Goal: Task Accomplishment & Management: Manage account settings

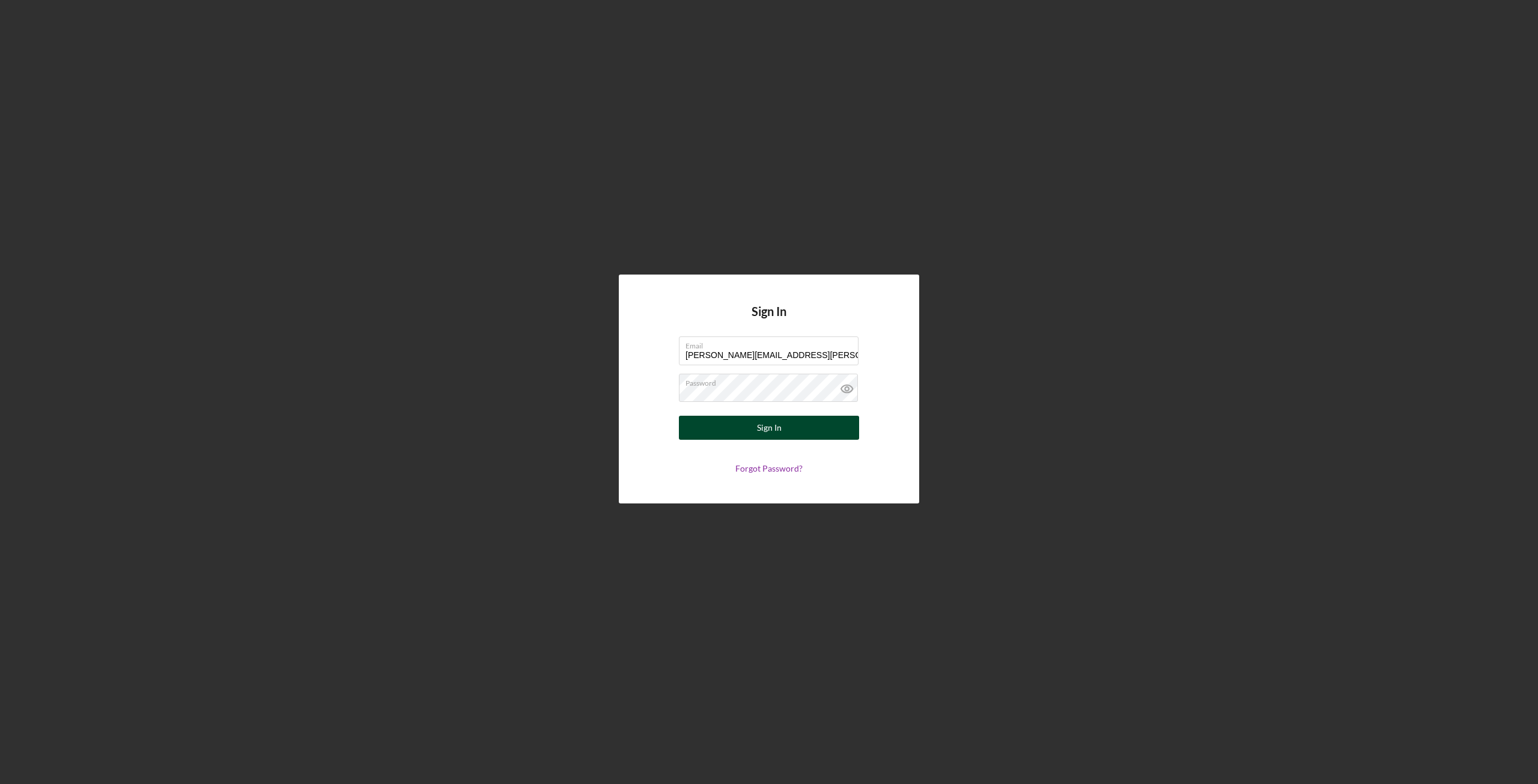
click at [806, 434] on button "Sign In" at bounding box center [769, 427] width 180 height 24
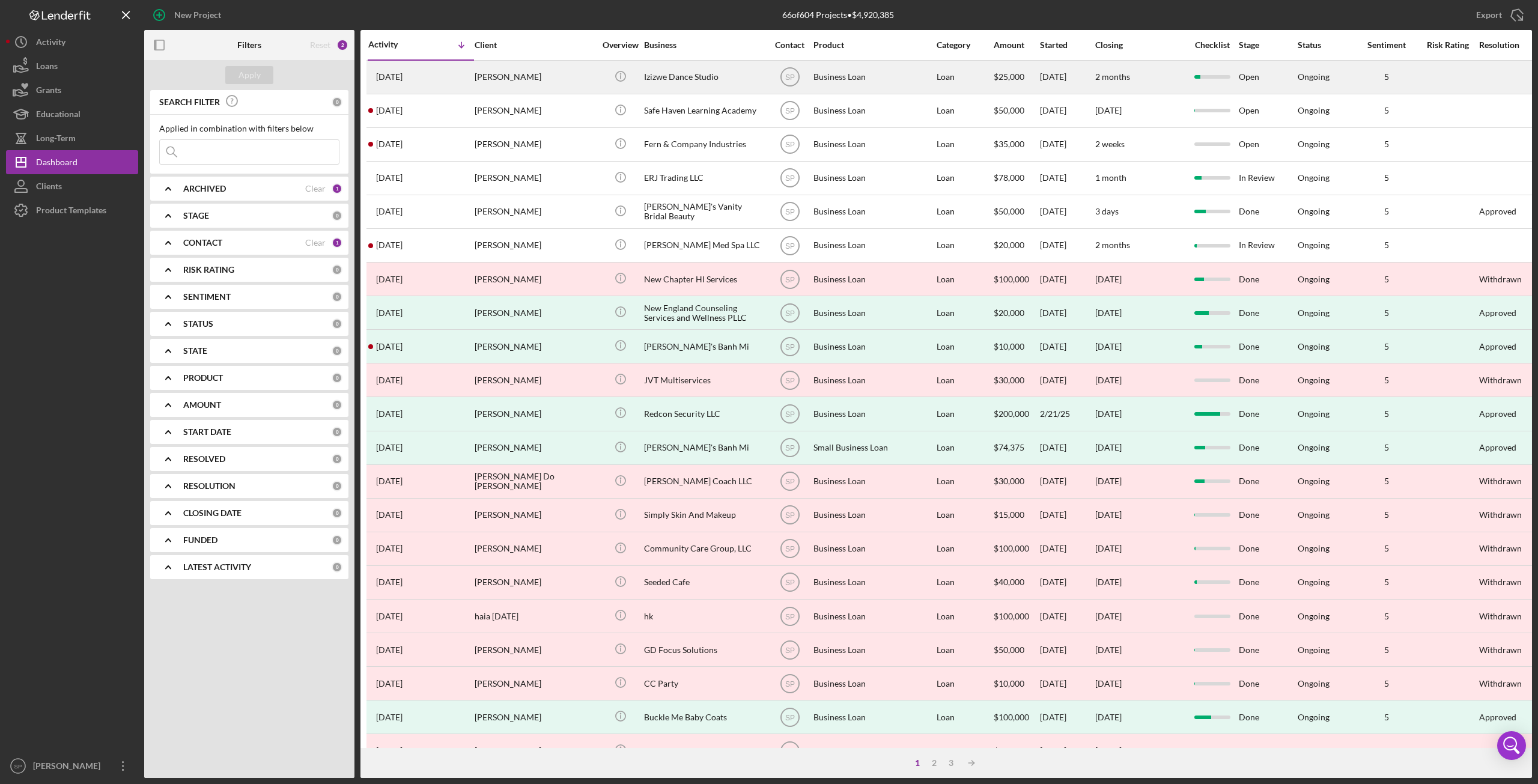
click at [510, 81] on div "[PERSON_NAME]" at bounding box center [535, 77] width 120 height 32
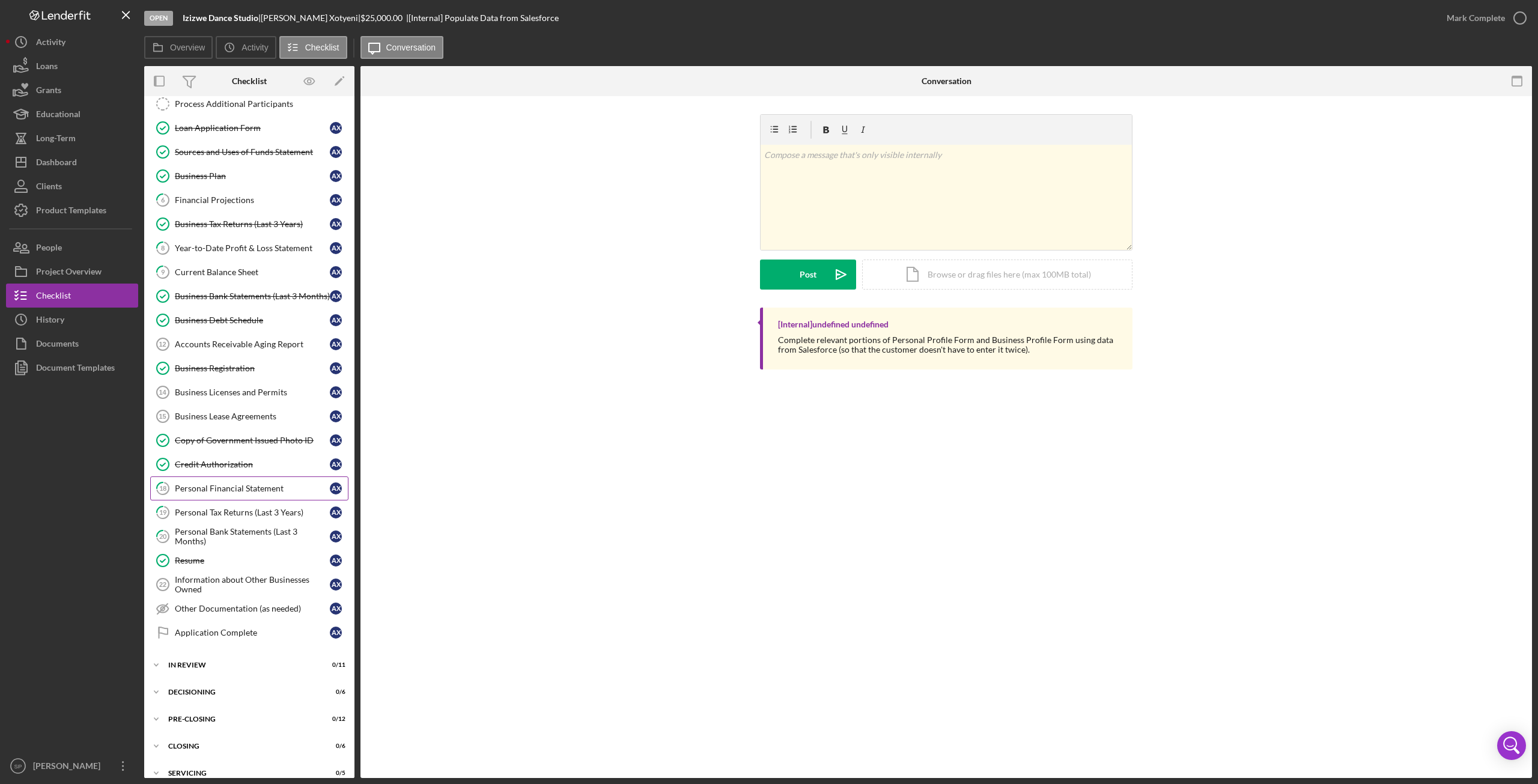
scroll to position [229, 0]
click at [185, 554] on div "Resume" at bounding box center [252, 559] width 155 height 10
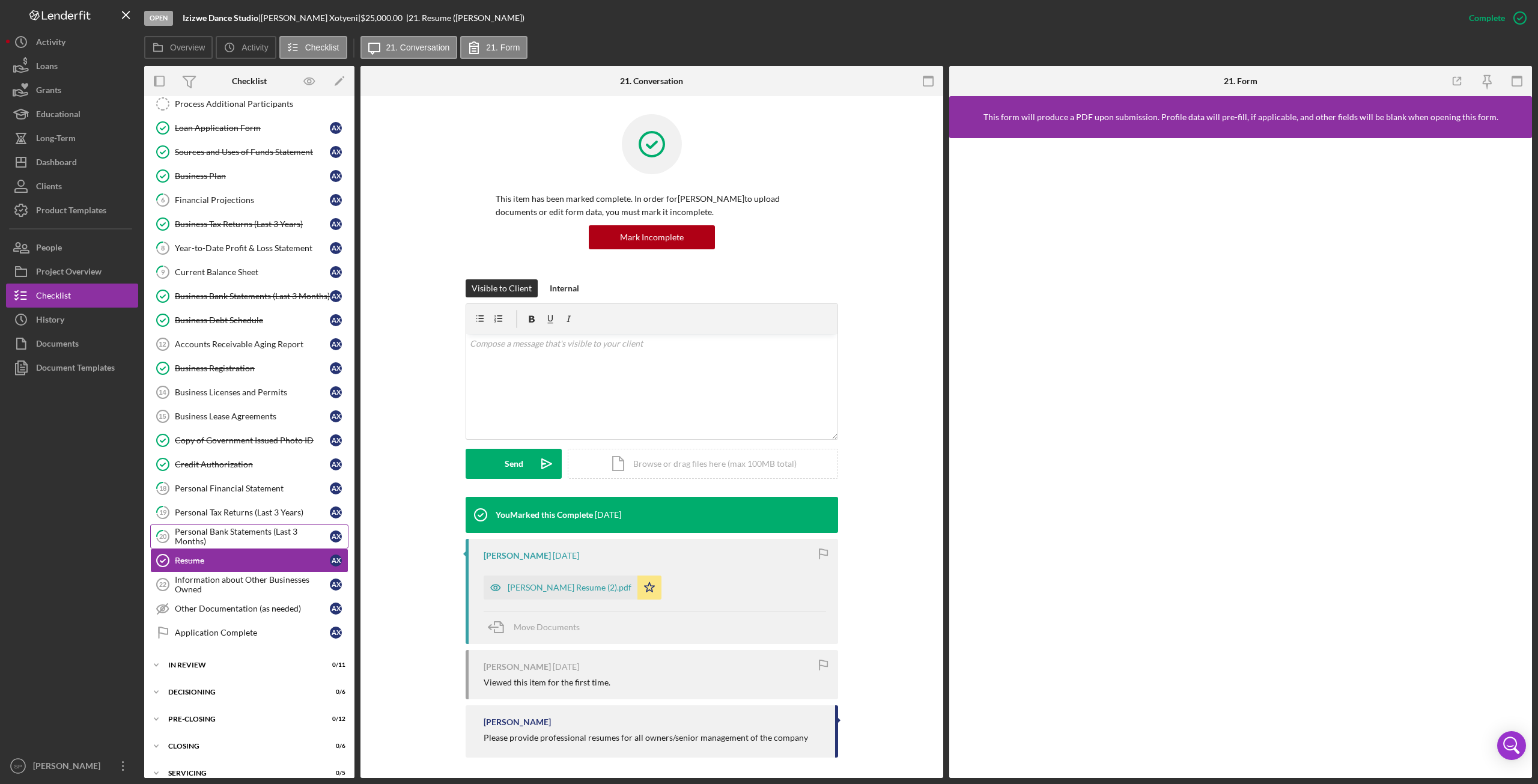
scroll to position [229, 0]
click at [198, 525] on div "Personal Bank Statements (Last 3 Months)" at bounding box center [252, 534] width 155 height 19
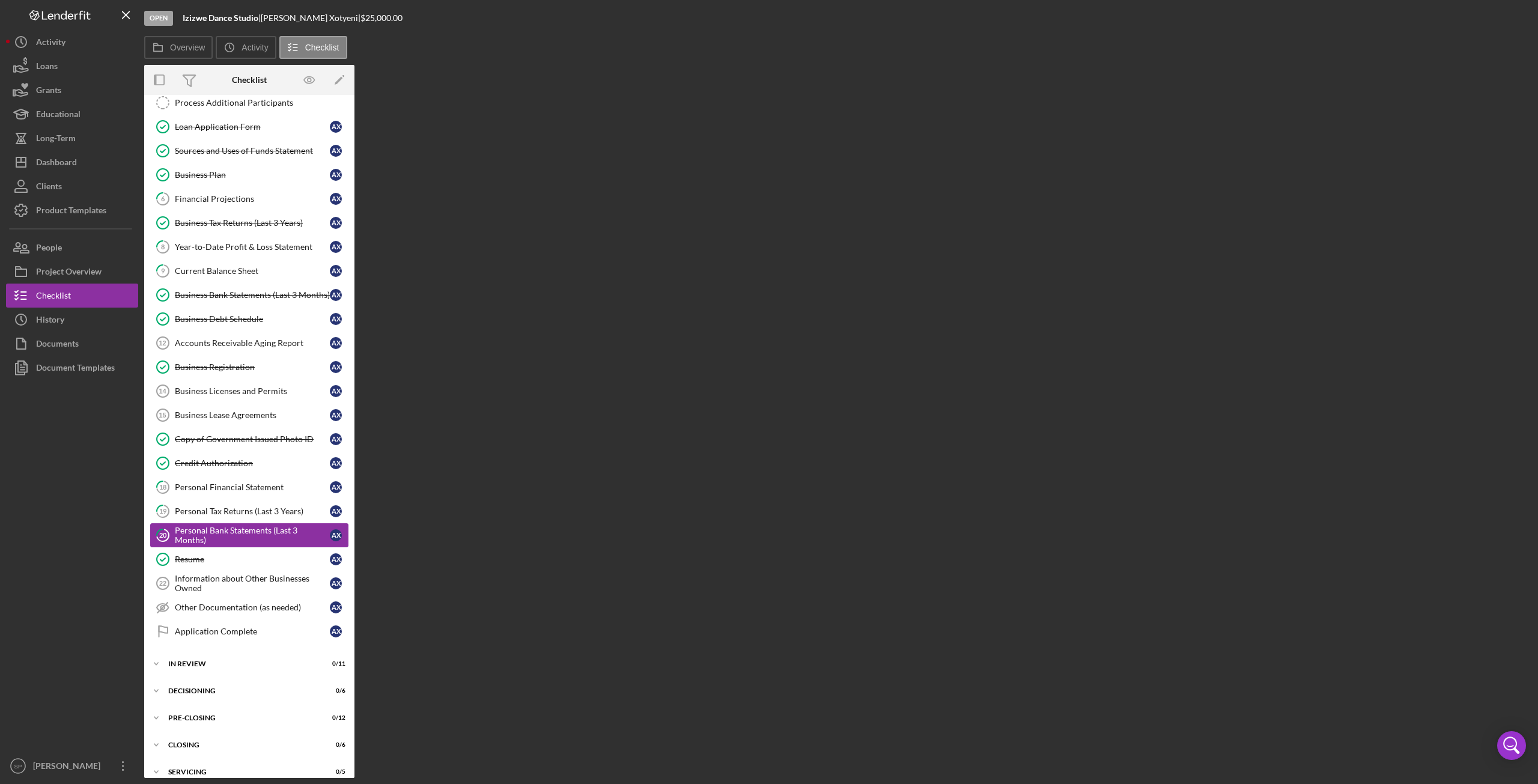
scroll to position [229, 0]
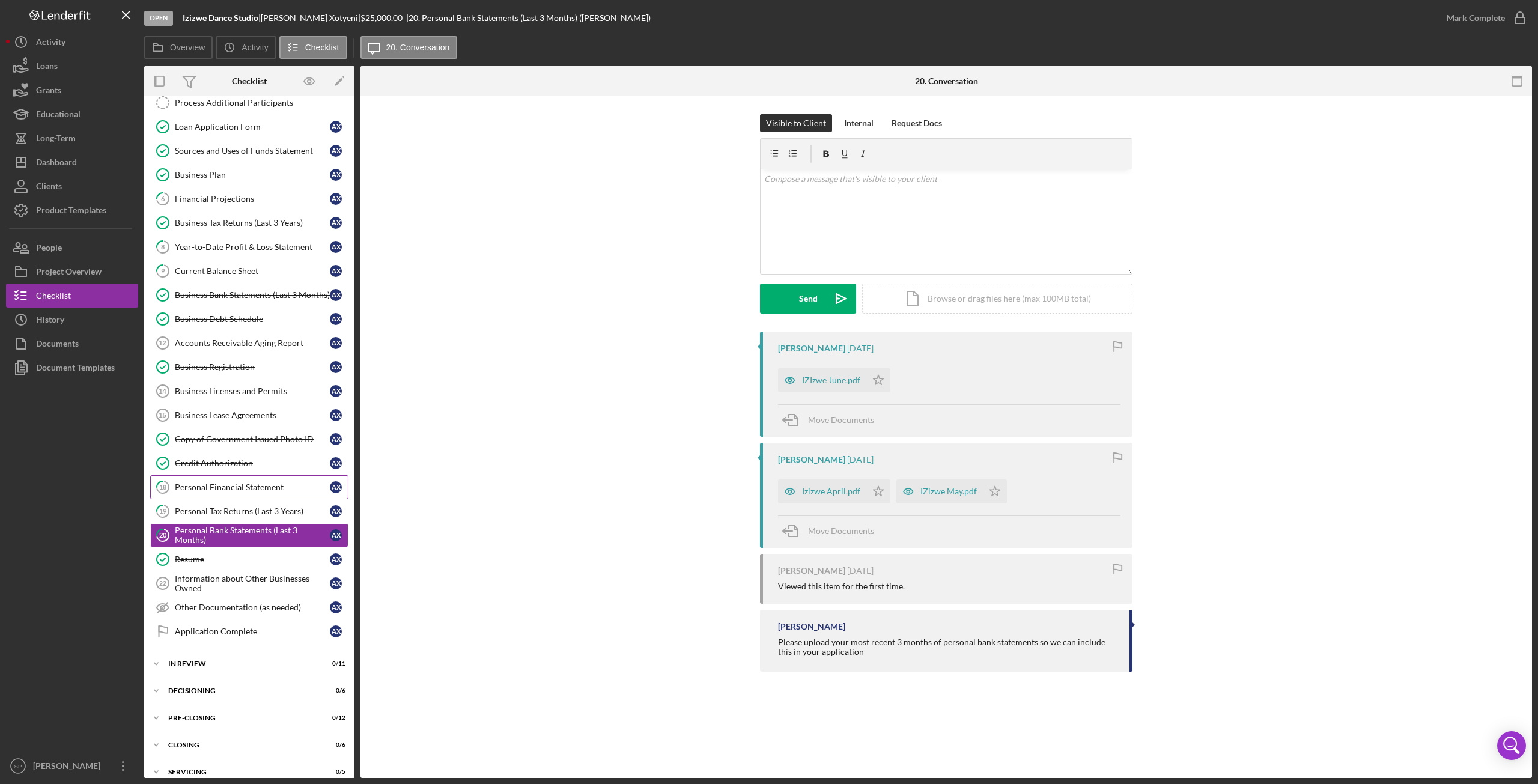
click at [212, 482] on div "Personal Financial Statement" at bounding box center [252, 487] width 155 height 10
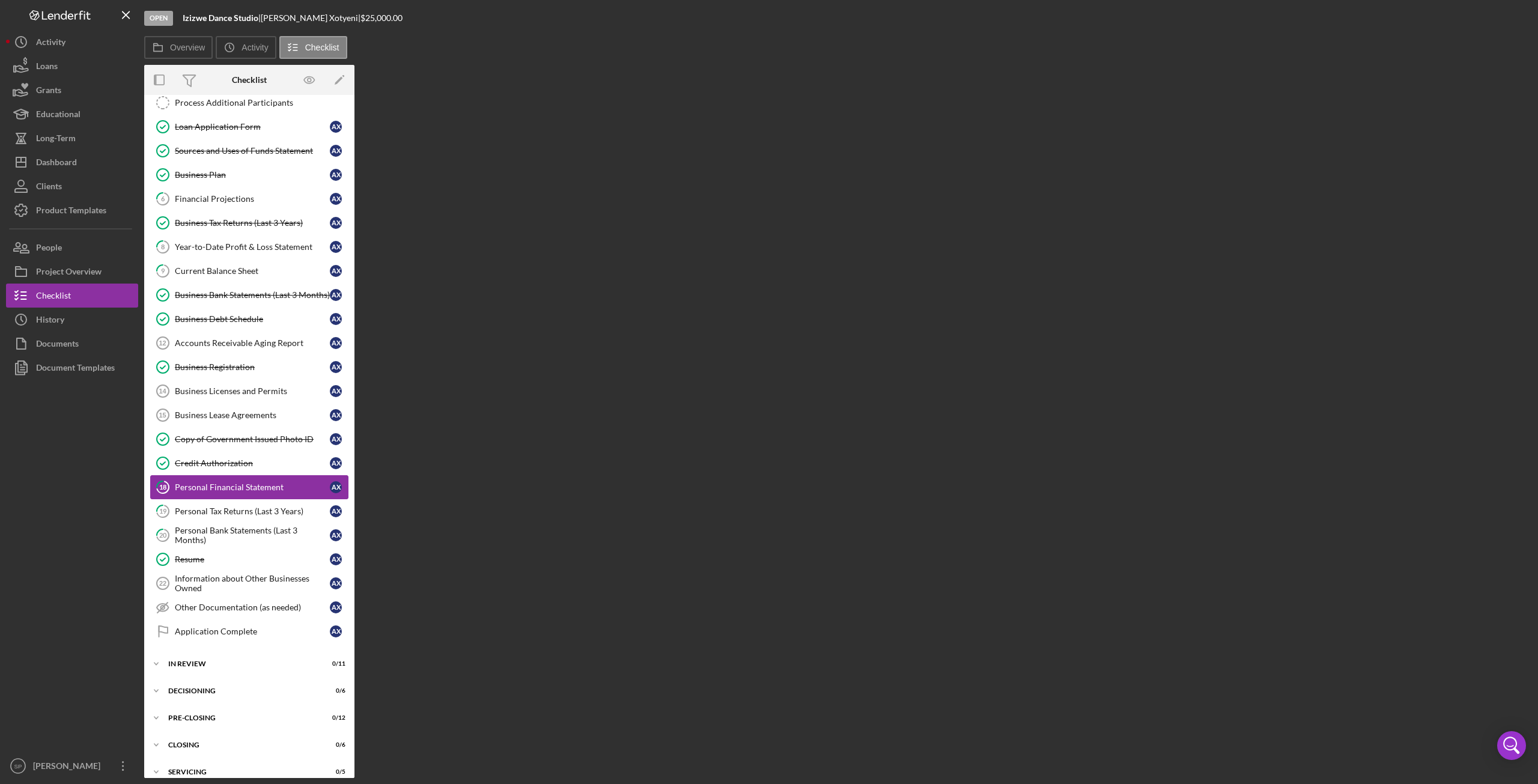
scroll to position [229, 0]
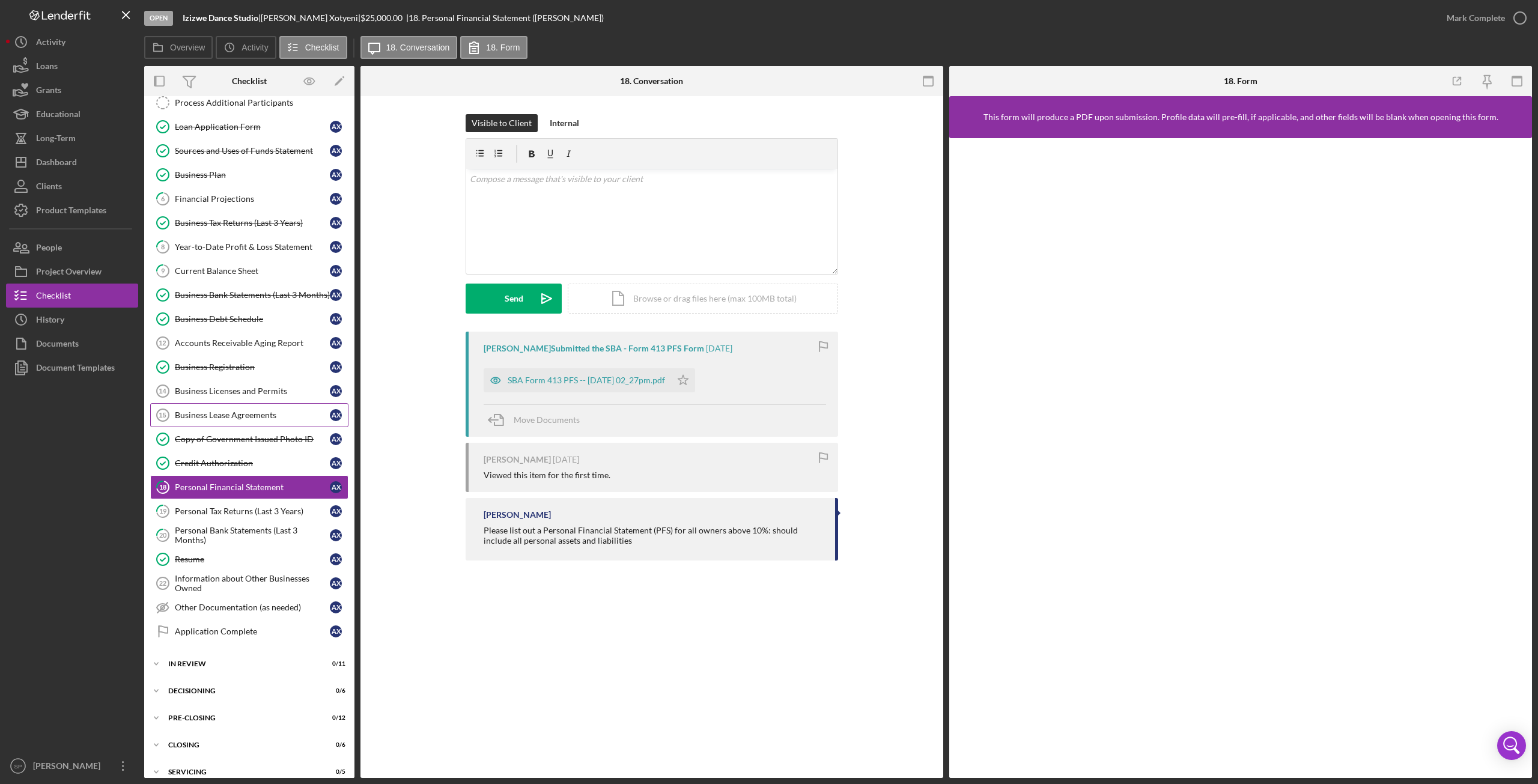
click at [211, 410] on div "Business Lease Agreements" at bounding box center [252, 415] width 155 height 10
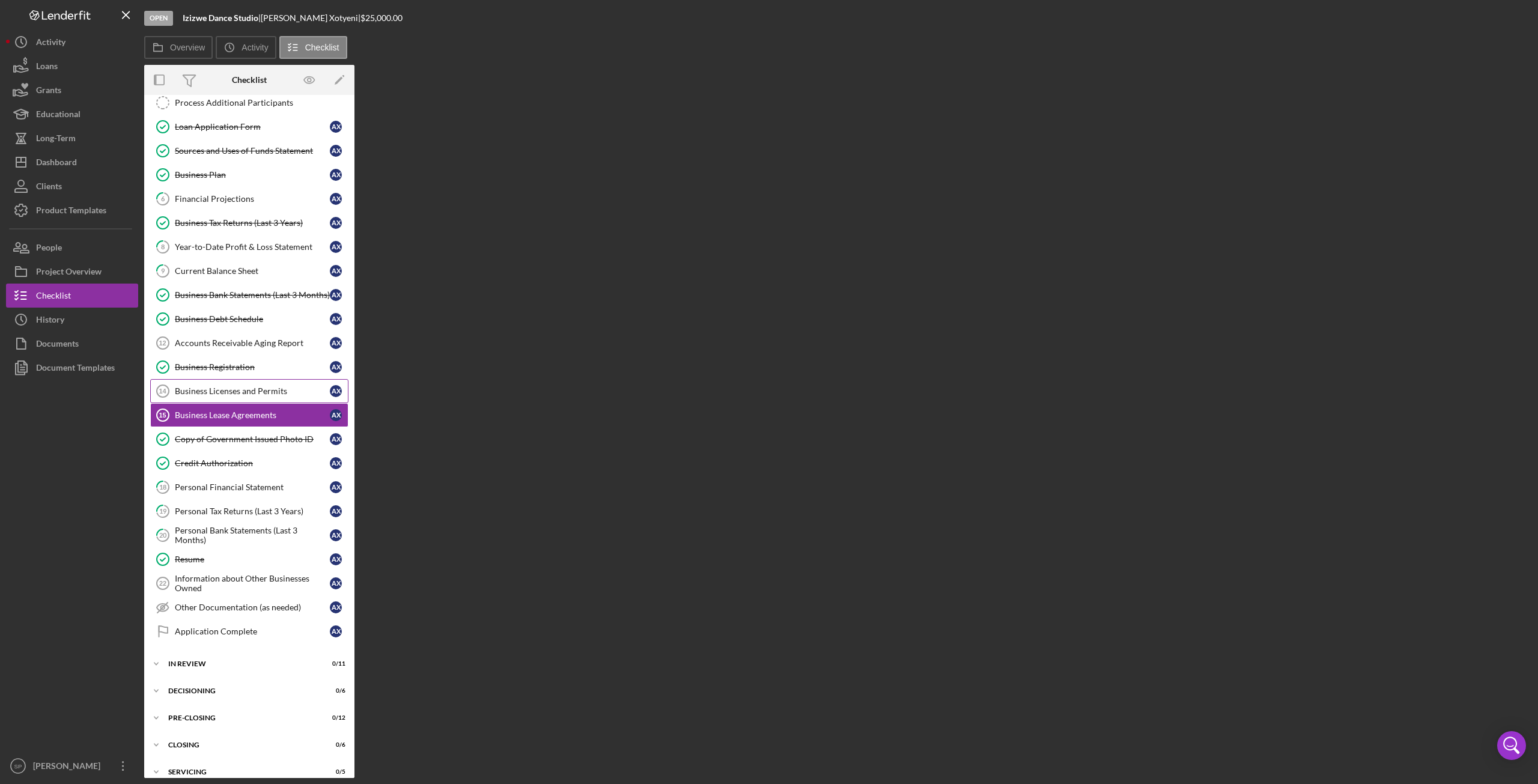
scroll to position [229, 0]
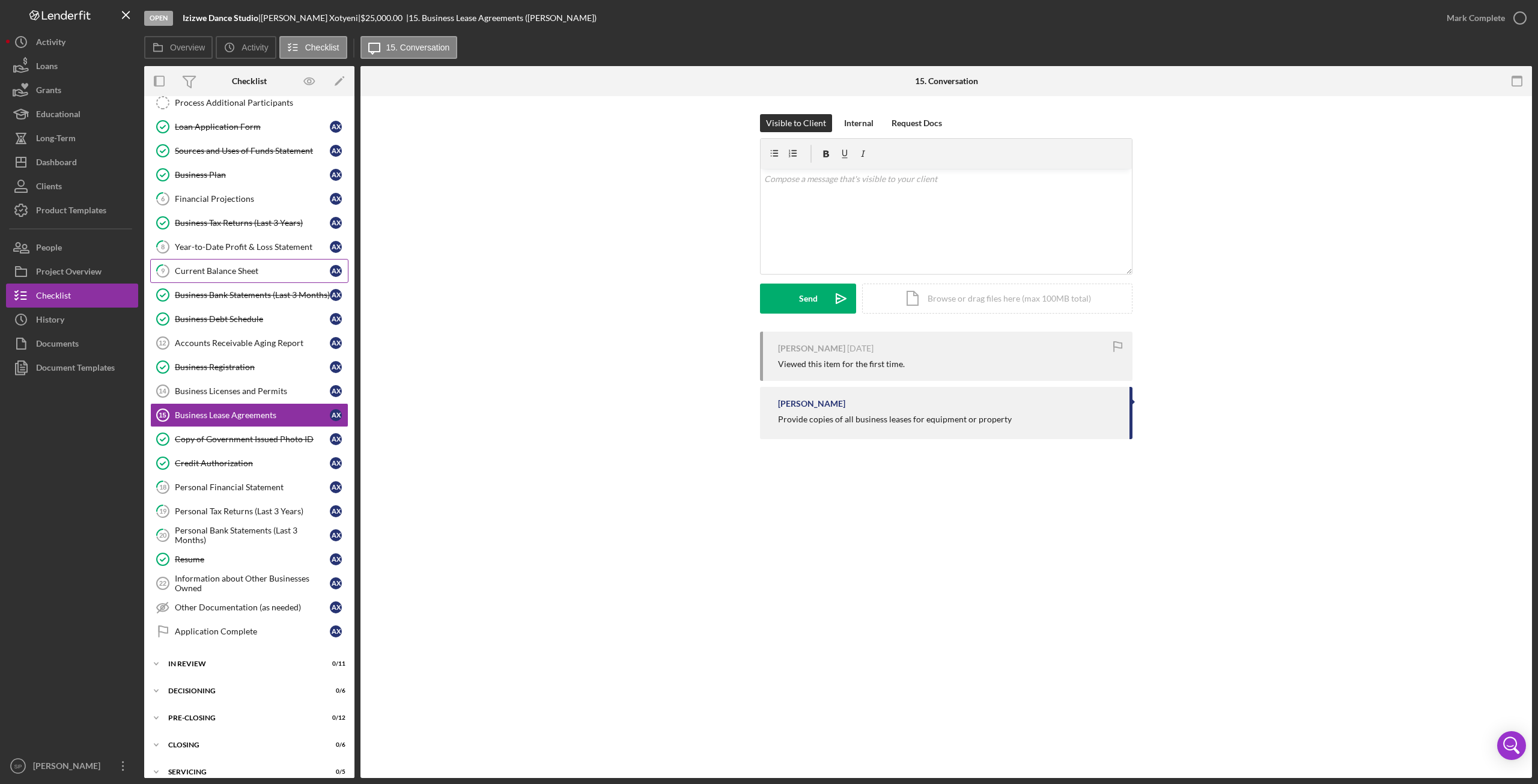
click at [219, 266] on div "Current Balance Sheet" at bounding box center [252, 271] width 155 height 10
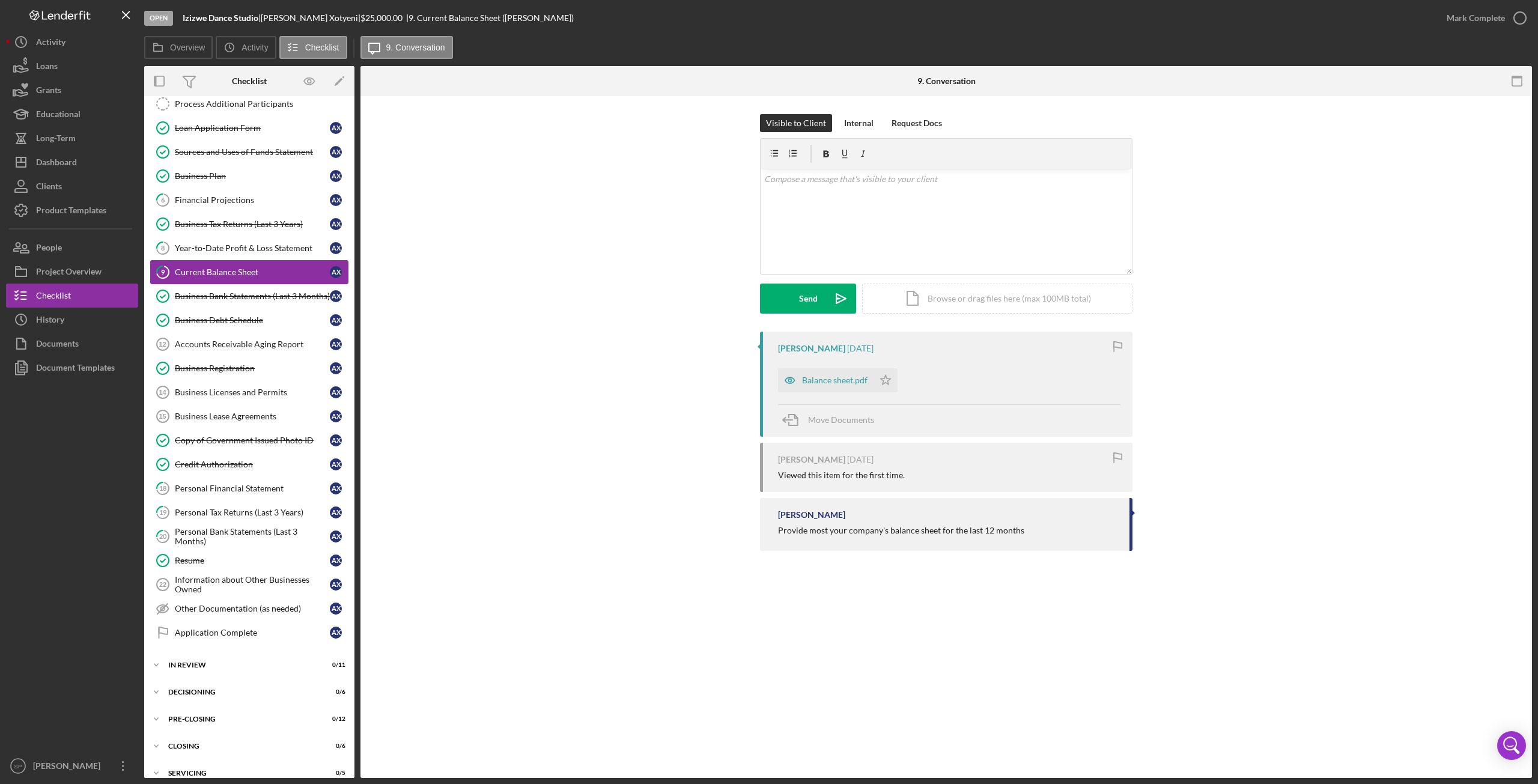
scroll to position [229, 0]
click at [255, 242] on div "Year-to-Date Profit & Loss Statement" at bounding box center [252, 247] width 155 height 10
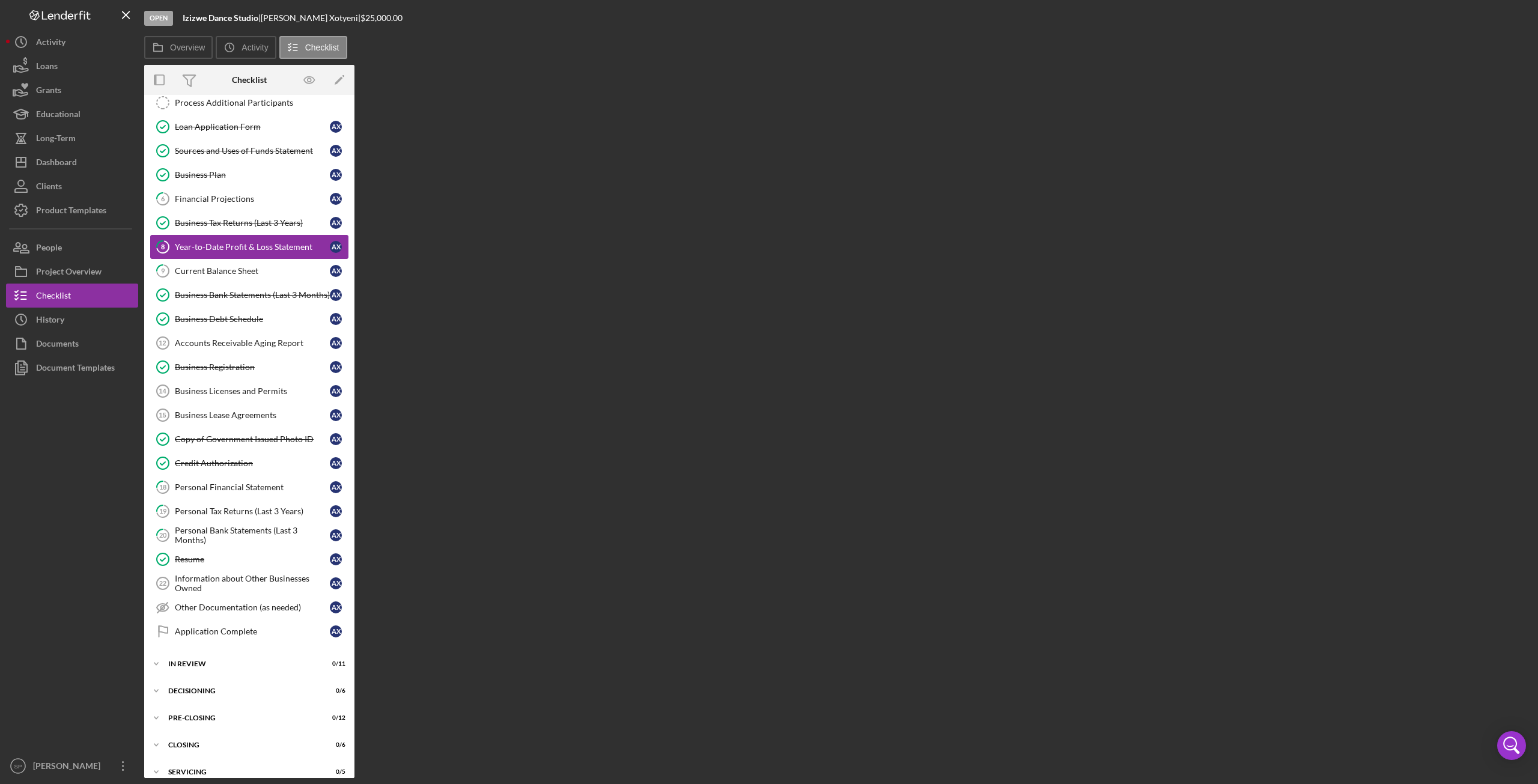
scroll to position [229, 0]
